Goal: Information Seeking & Learning: Learn about a topic

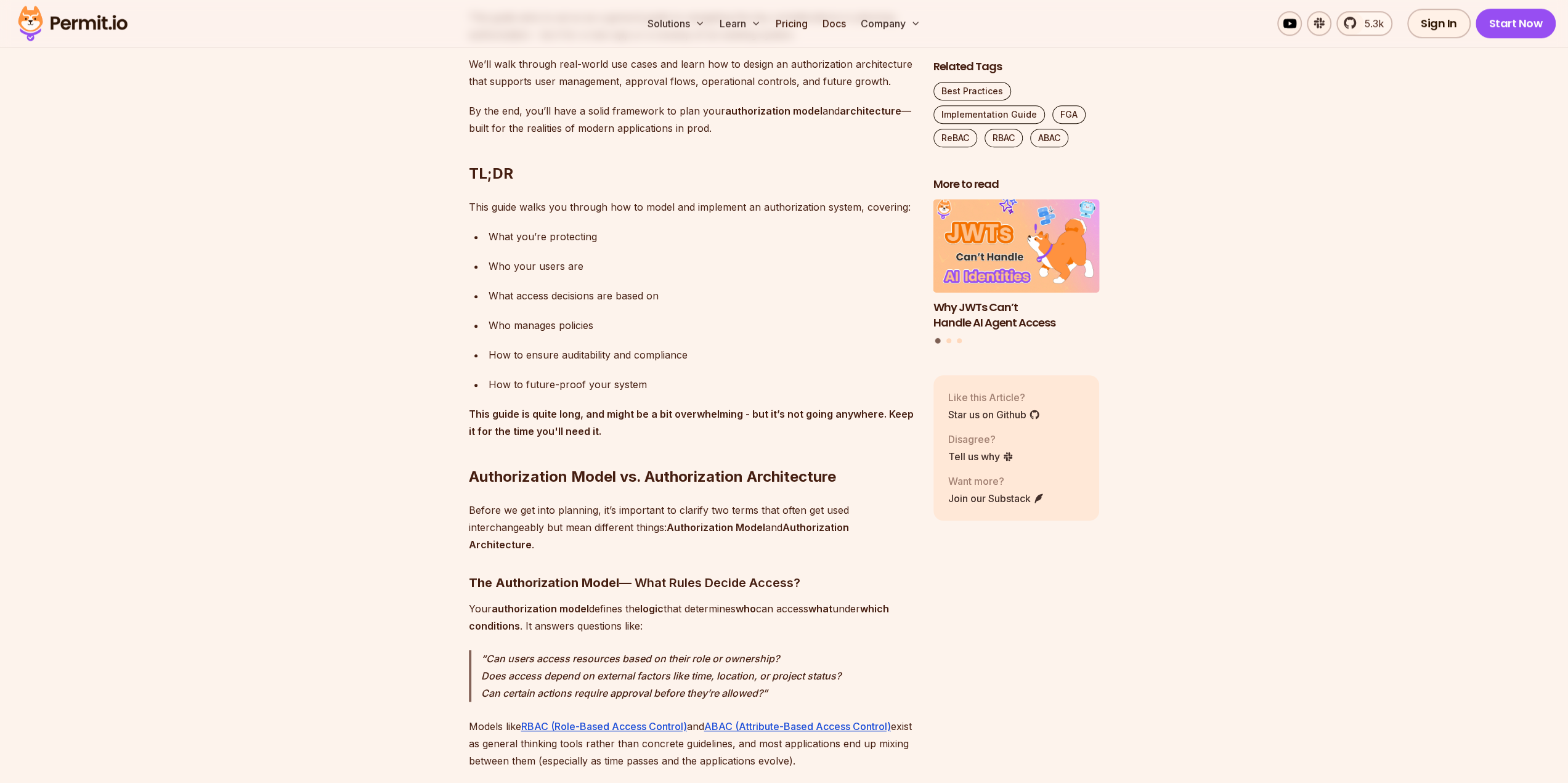
scroll to position [1232, 0]
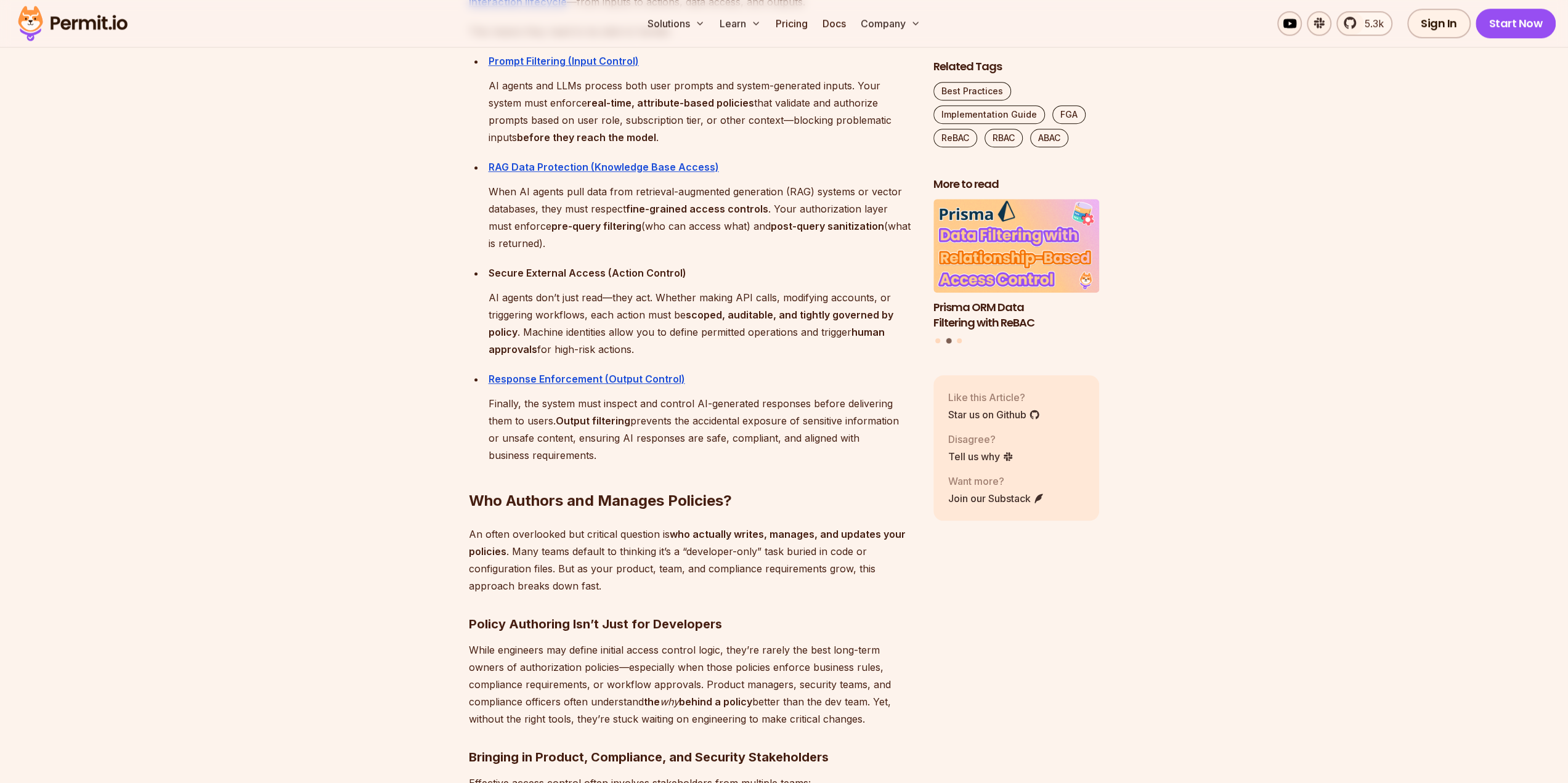
click at [313, 277] on section "Table of Contents Every application—whether SaaS, API-driven, or AI-powered—nee…" at bounding box center [784, 745] width 1568 height 11372
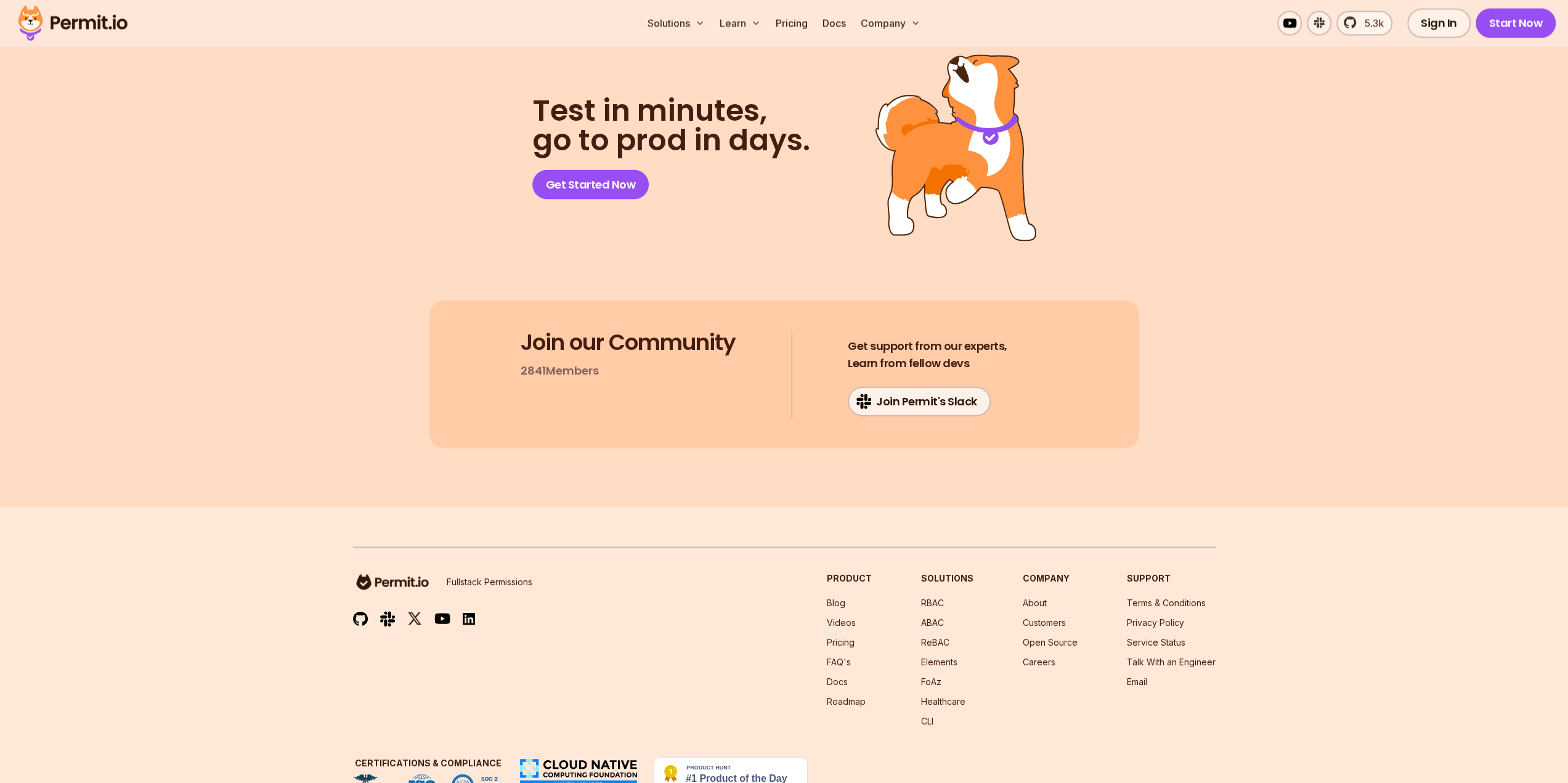
scroll to position [1258, 0]
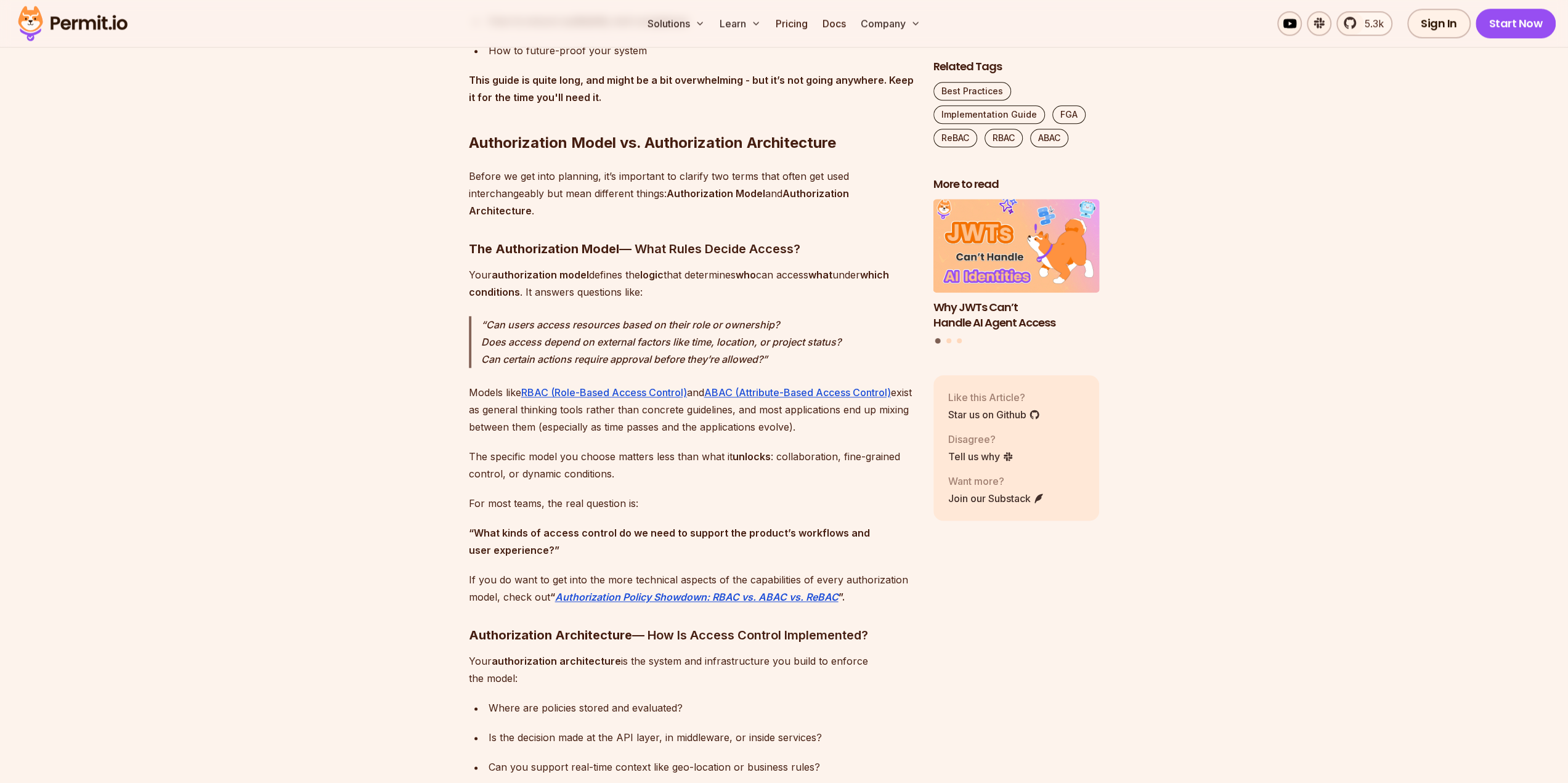
click at [769, 594] on strong "Authorization Policy Showdown: RBAC vs. ABAC vs. ReBAC" at bounding box center [696, 596] width 284 height 13
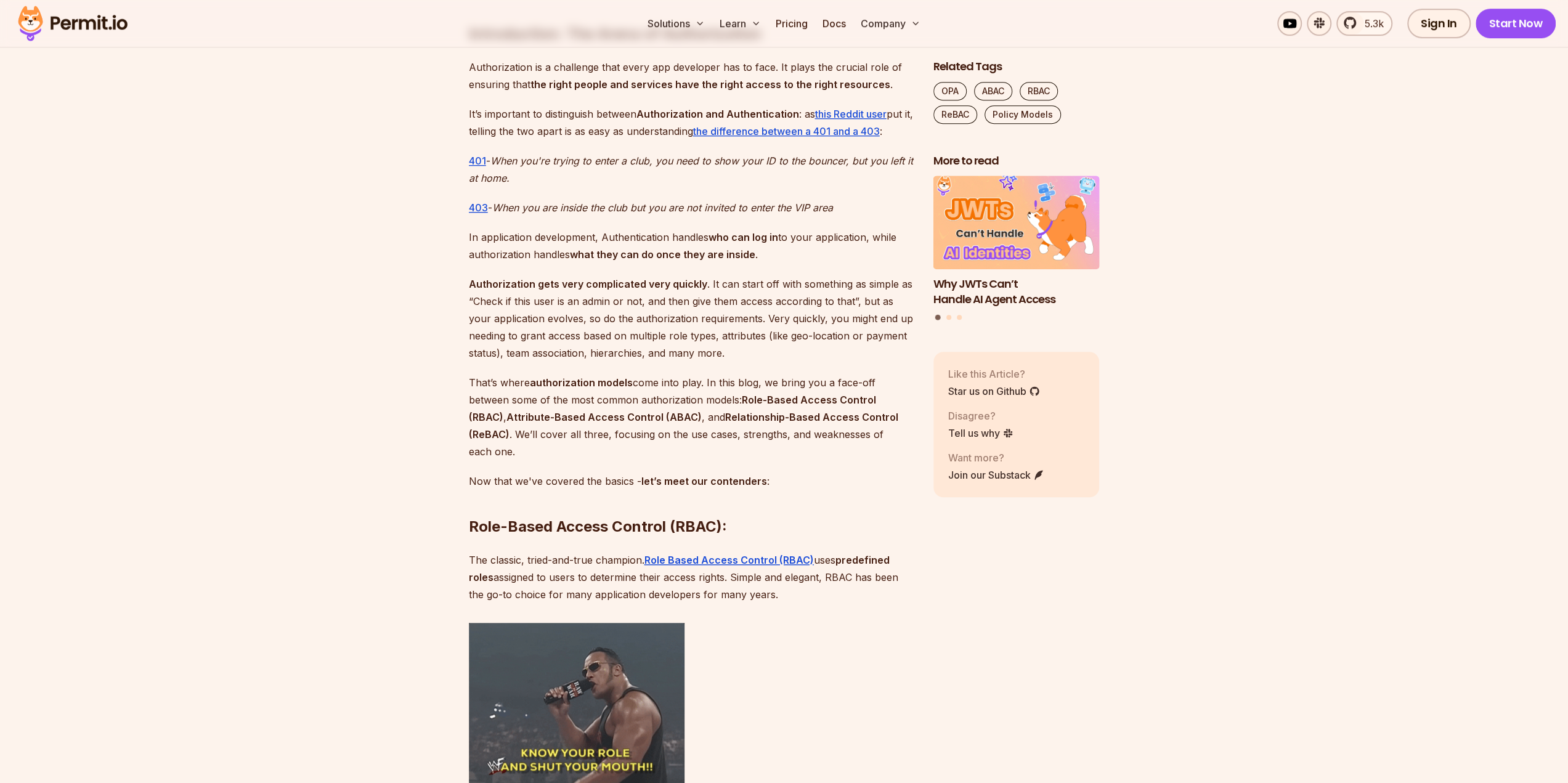
scroll to position [801, 0]
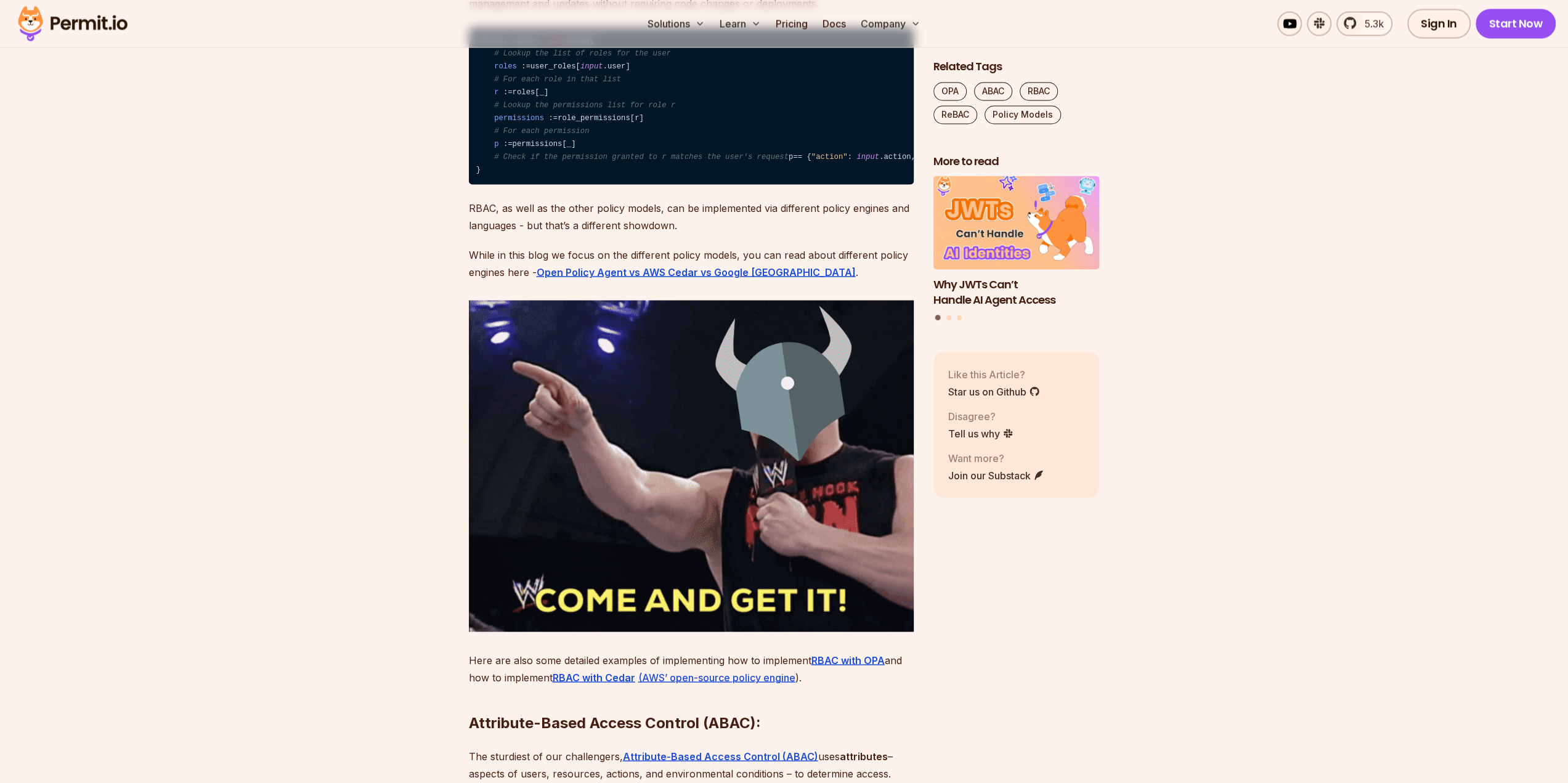
scroll to position [2404, 0]
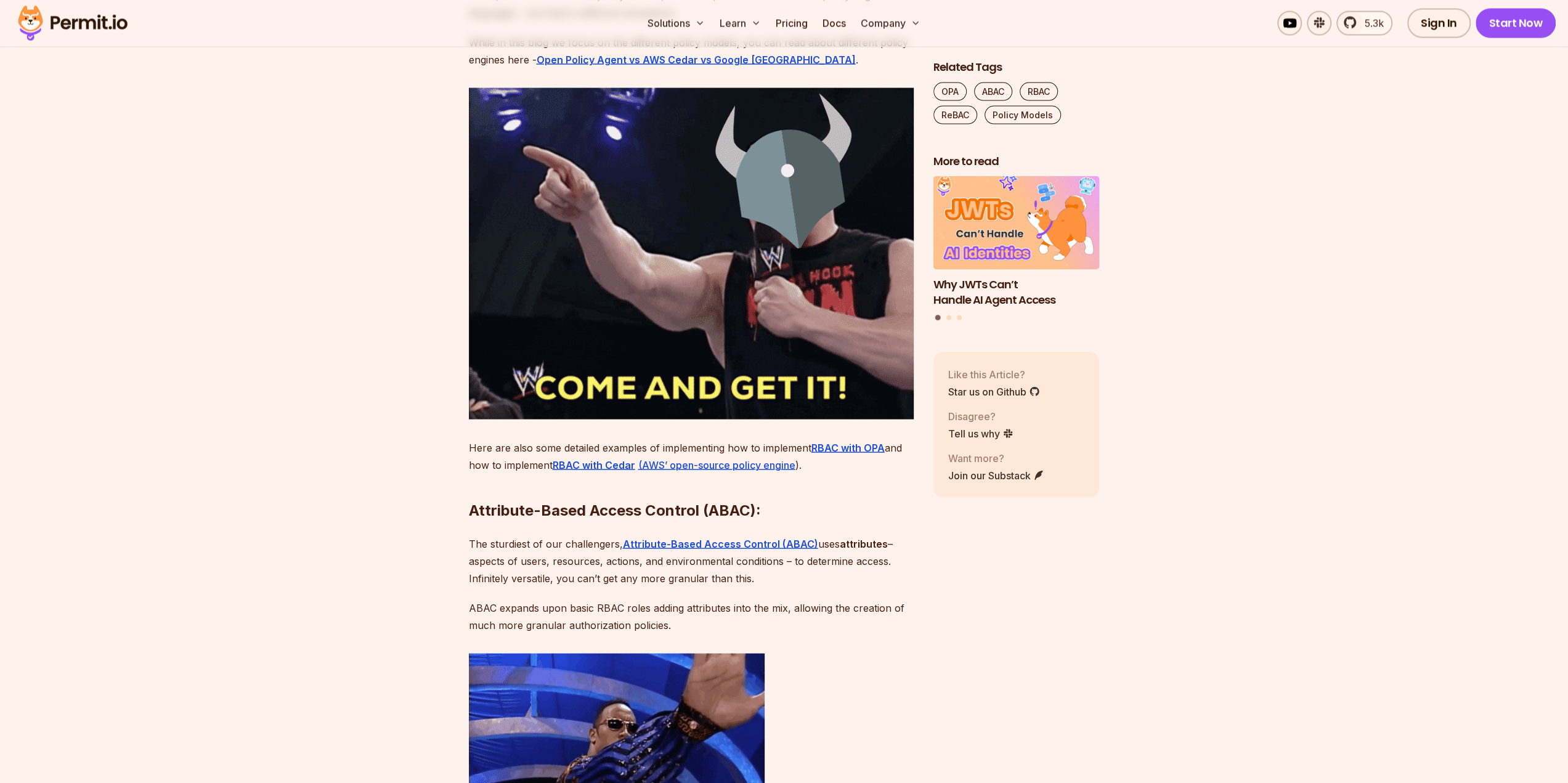
scroll to position [4130, 0]
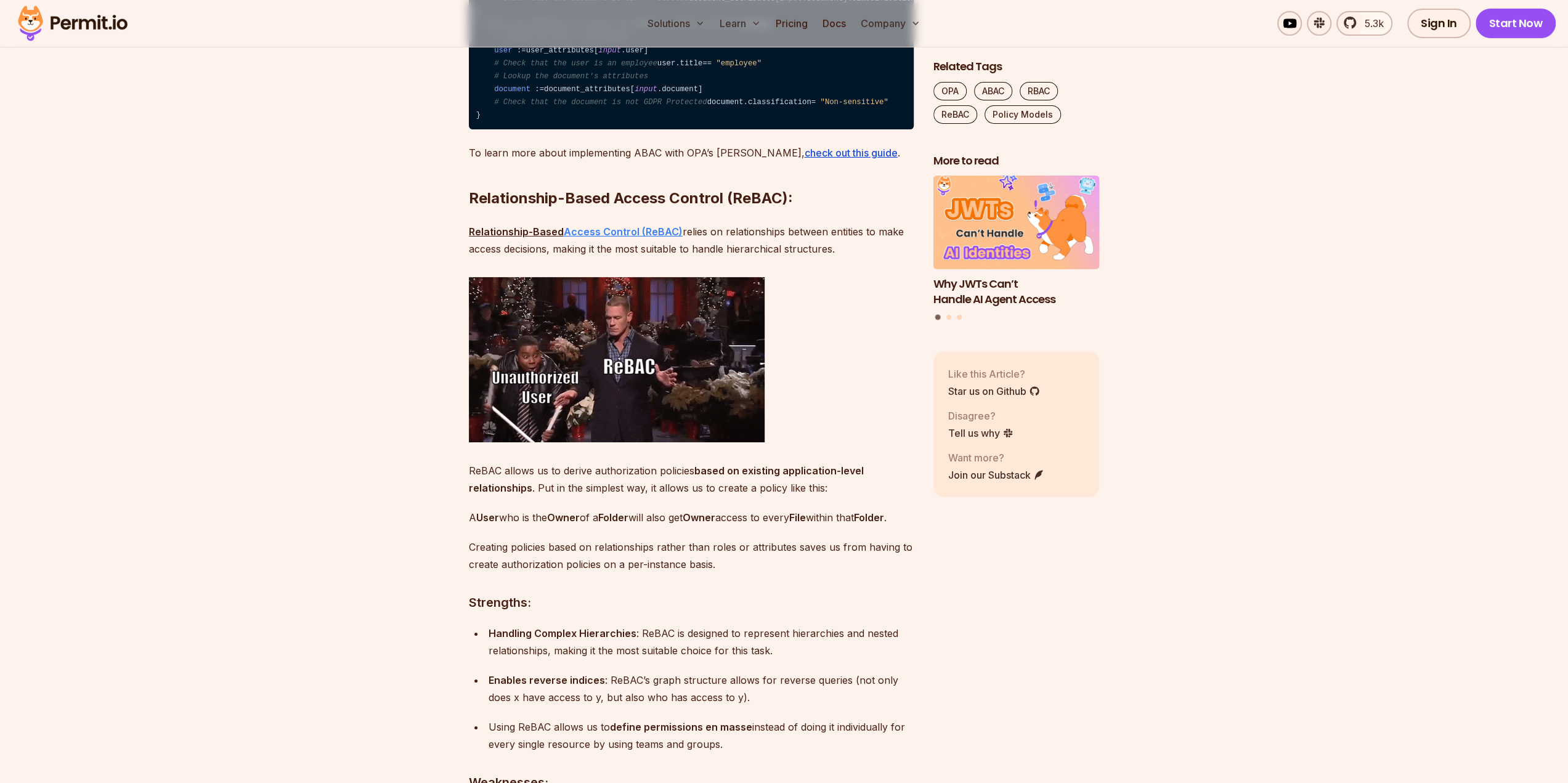
click at [599, 238] on strong "Access Control (ReBAC)" at bounding box center [623, 232] width 119 height 13
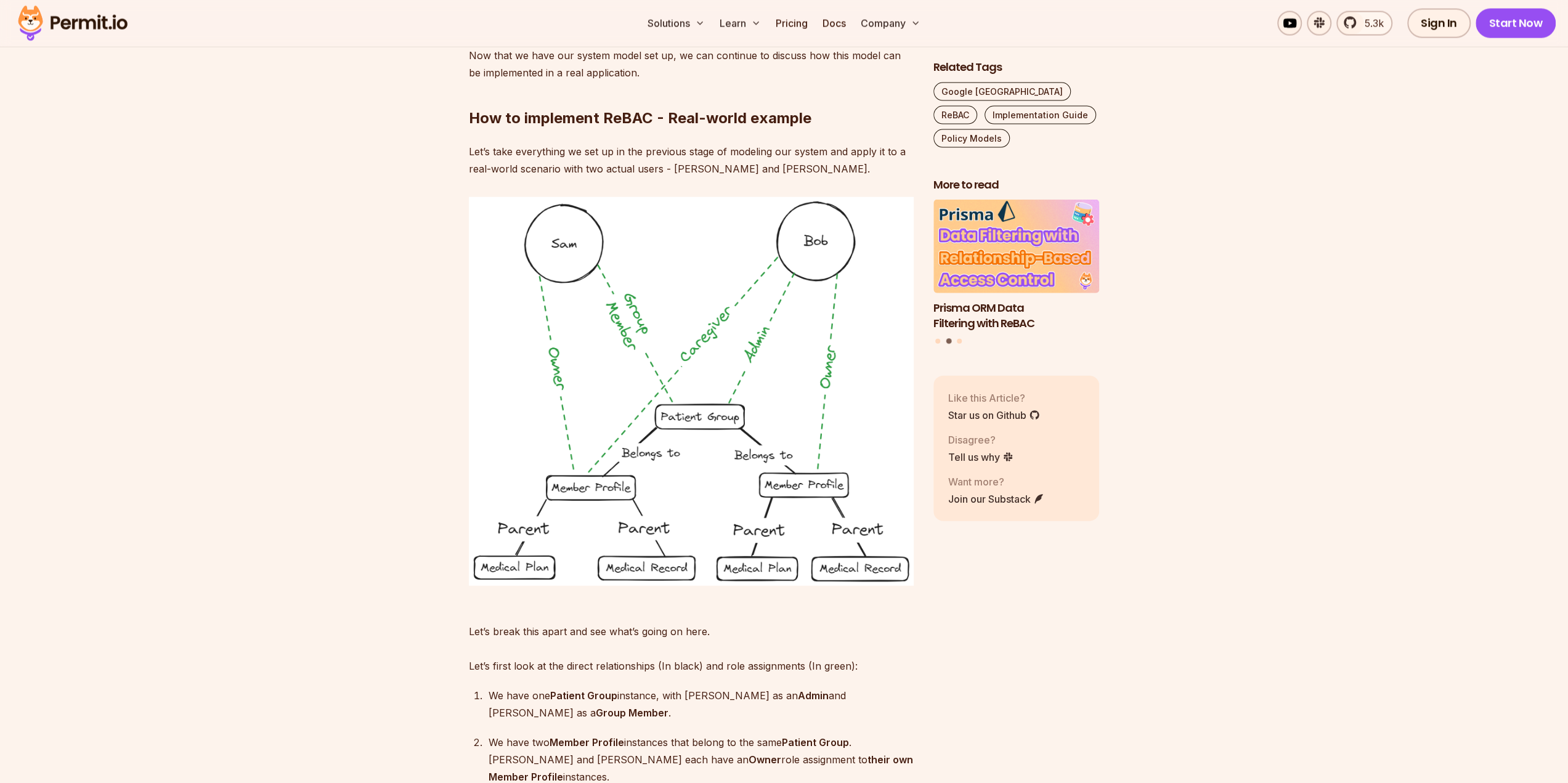
scroll to position [7150, 0]
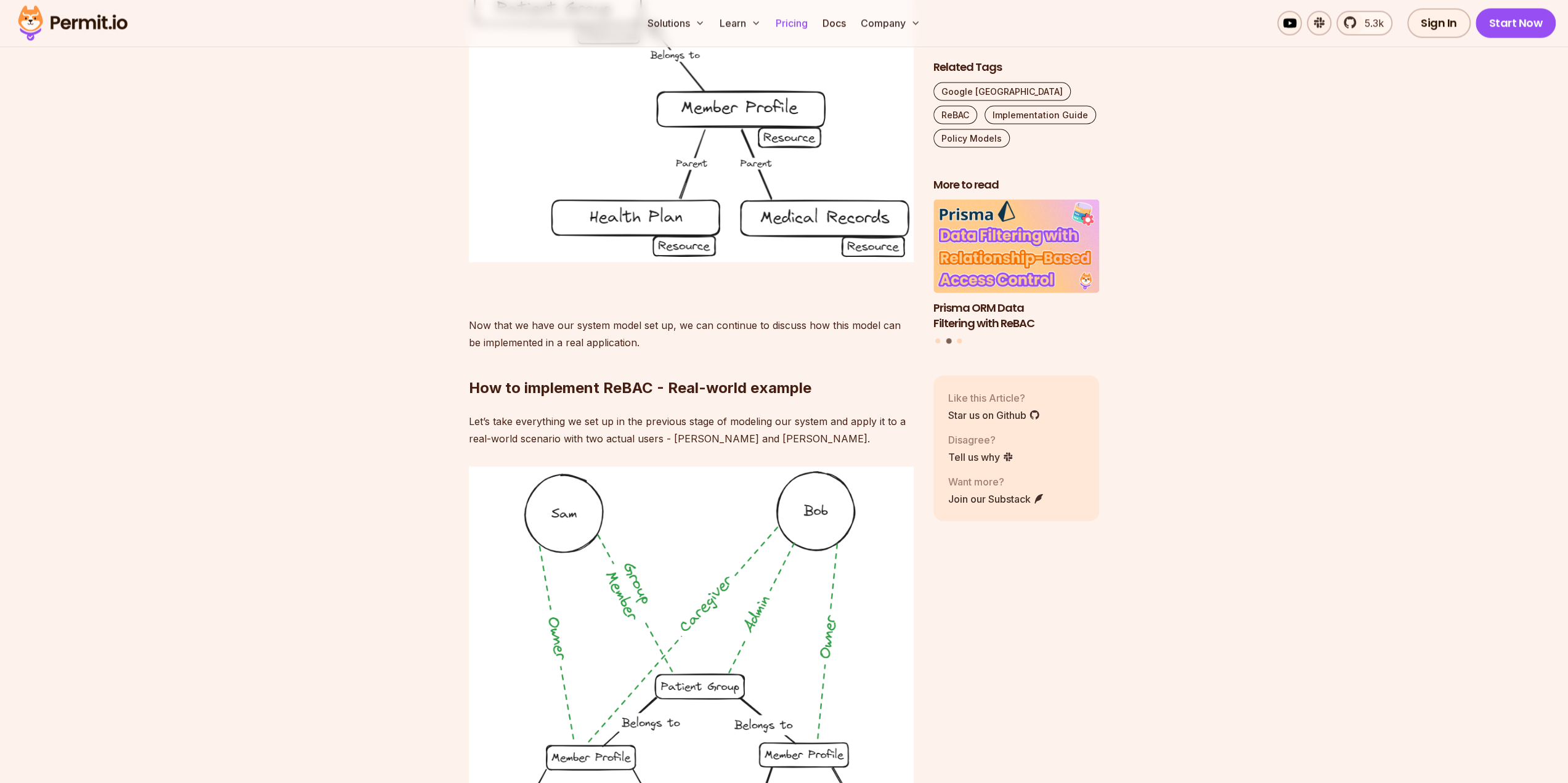
click at [790, 27] on link "Pricing" at bounding box center [792, 24] width 42 height 25
